Goal: Information Seeking & Learning: Learn about a topic

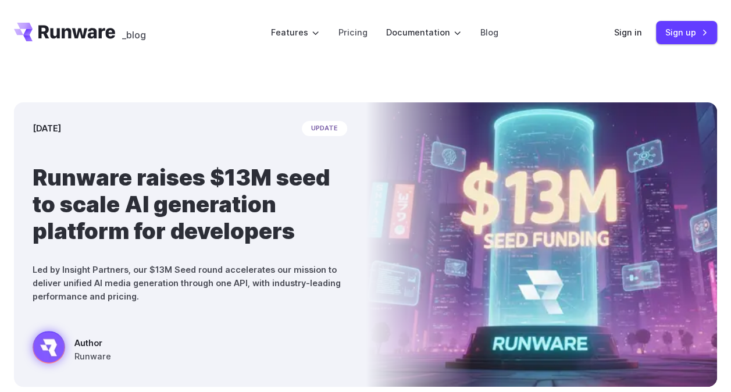
drag, startPoint x: 88, startPoint y: 35, endPoint x: 53, endPoint y: 66, distance: 46.6
click at [57, 79] on div "September 9, 2025 update Runware raises $13M seed to scale AI generation platfo…" at bounding box center [365, 244] width 731 height 359
click at [56, 45] on header "_blog Features Tasks Image generation Video generation Sonic Inference Engine™ …" at bounding box center [365, 32] width 731 height 65
click at [63, 35] on icon "Go to /" at bounding box center [76, 31] width 77 height 13
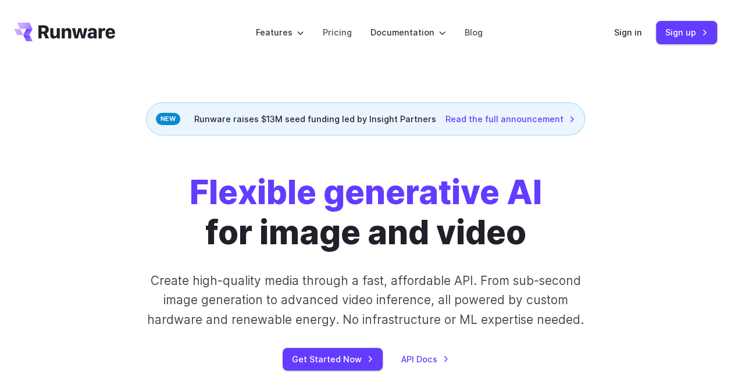
drag, startPoint x: 87, startPoint y: 34, endPoint x: 42, endPoint y: 171, distance: 144.6
click at [40, 218] on div "Flexible generative AI for image and video Create high-quality media through a …" at bounding box center [365, 272] width 703 height 198
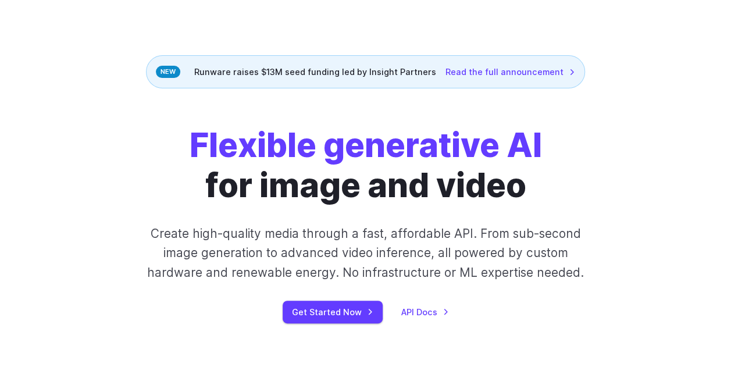
scroll to position [58, 0]
